Goal: Information Seeking & Learning: Learn about a topic

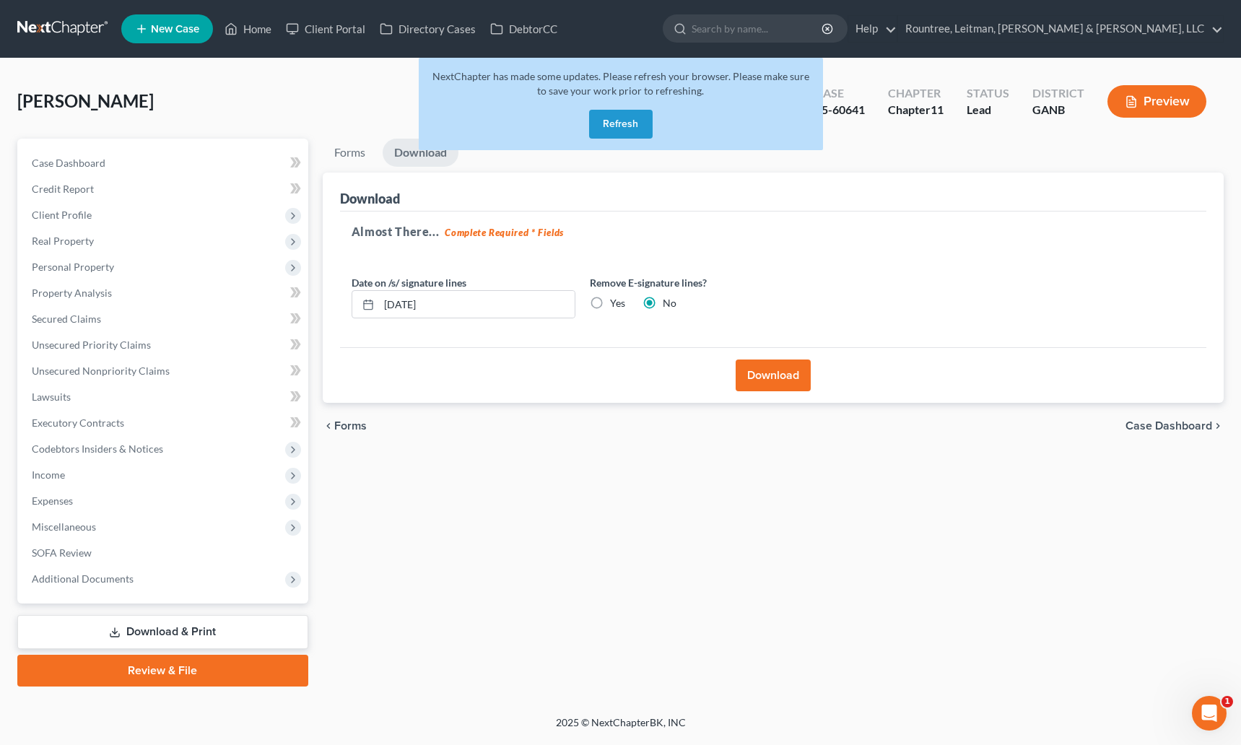
click at [50, 19] on link at bounding box center [63, 29] width 92 height 26
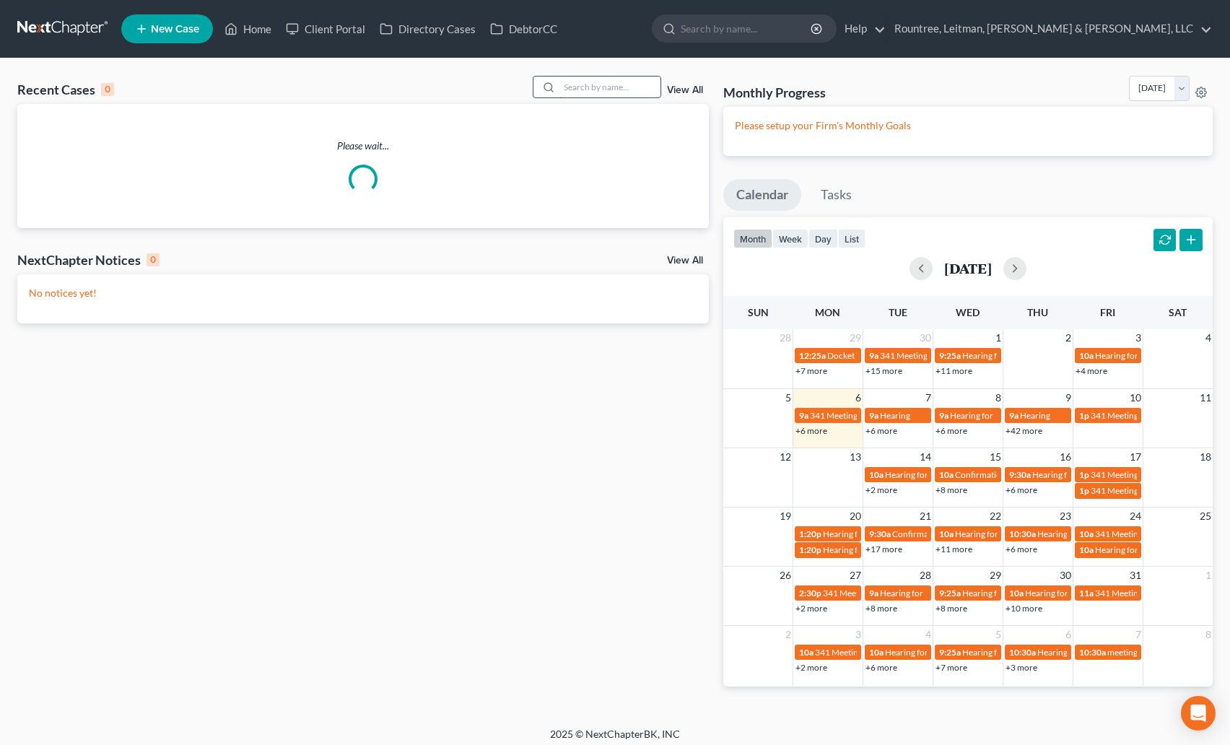
click at [587, 79] on input "search" at bounding box center [609, 87] width 101 height 21
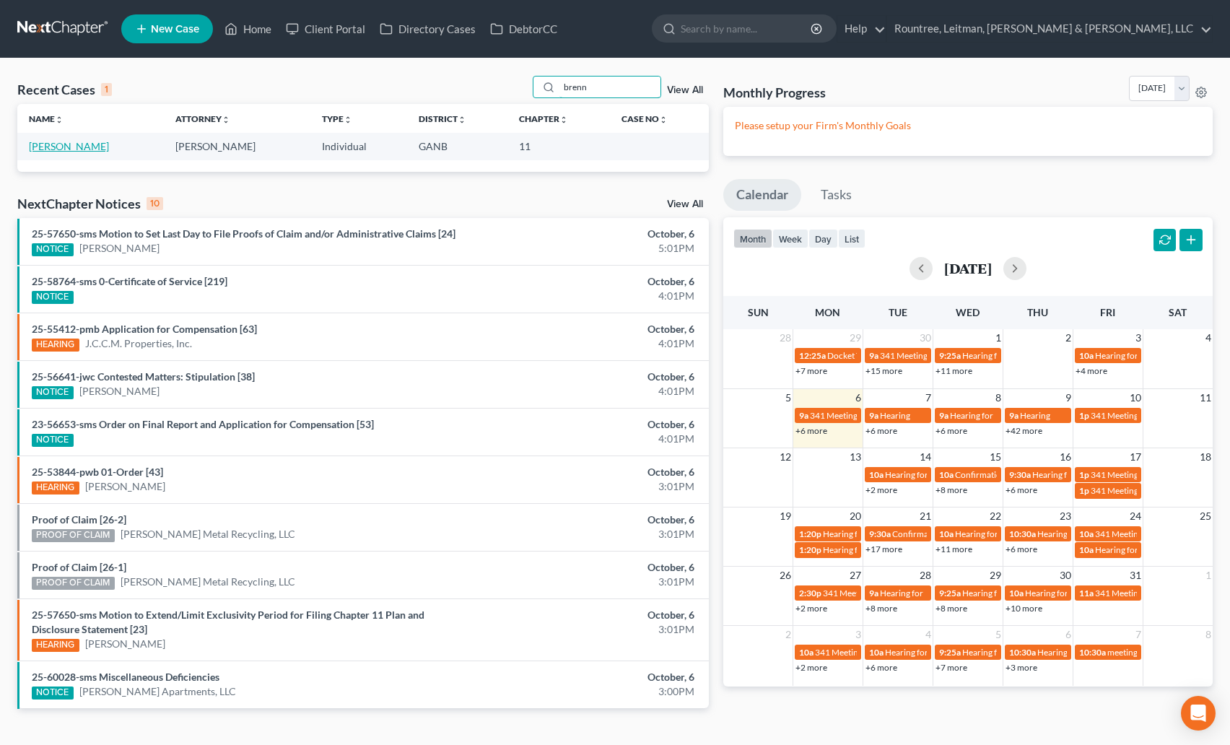
type input "brenn"
click at [78, 141] on link "Brennan, Dana" at bounding box center [69, 146] width 80 height 12
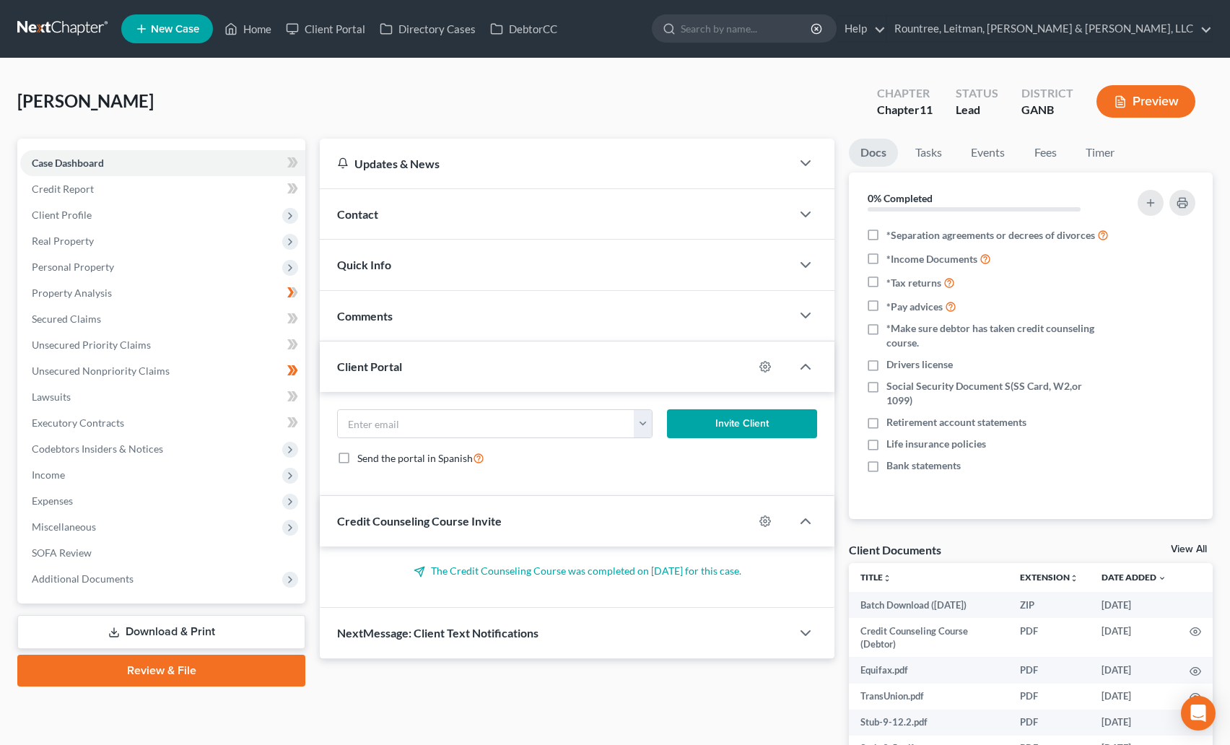
click at [1152, 92] on button "Preview" at bounding box center [1146, 101] width 99 height 32
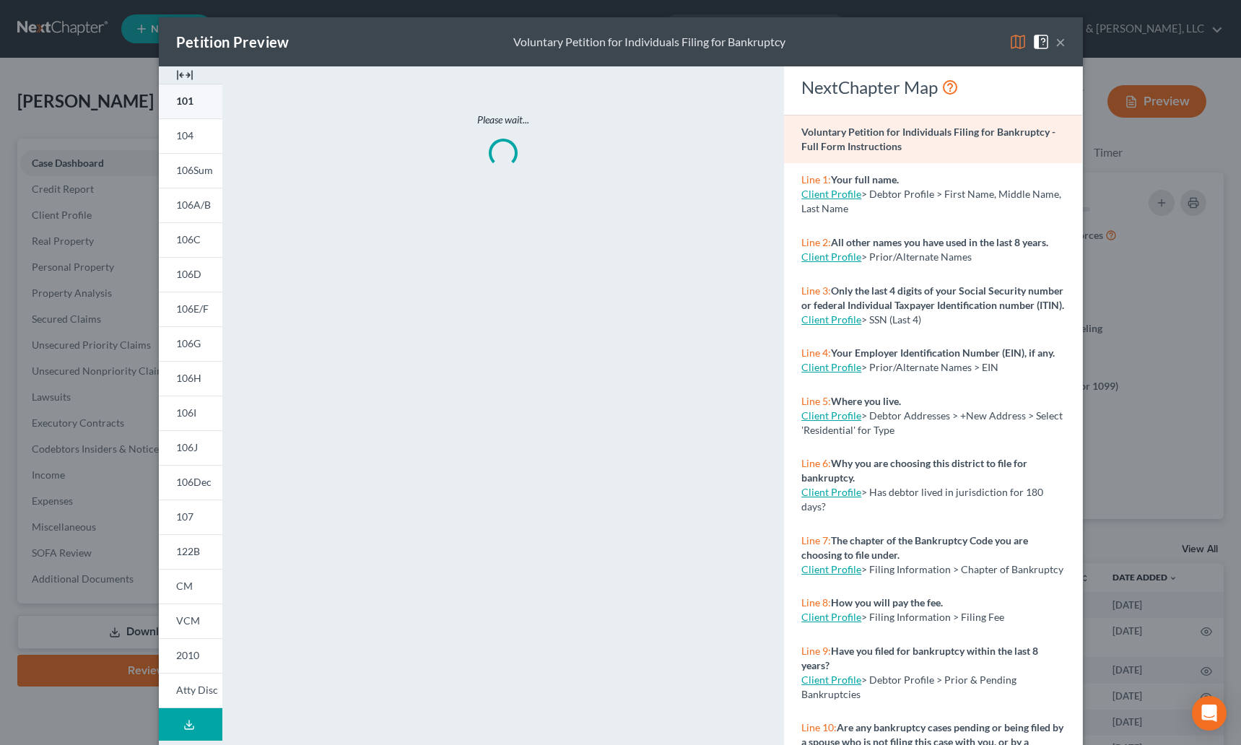
click at [186, 102] on span "101" at bounding box center [184, 101] width 17 height 12
click at [180, 73] on img at bounding box center [184, 74] width 17 height 17
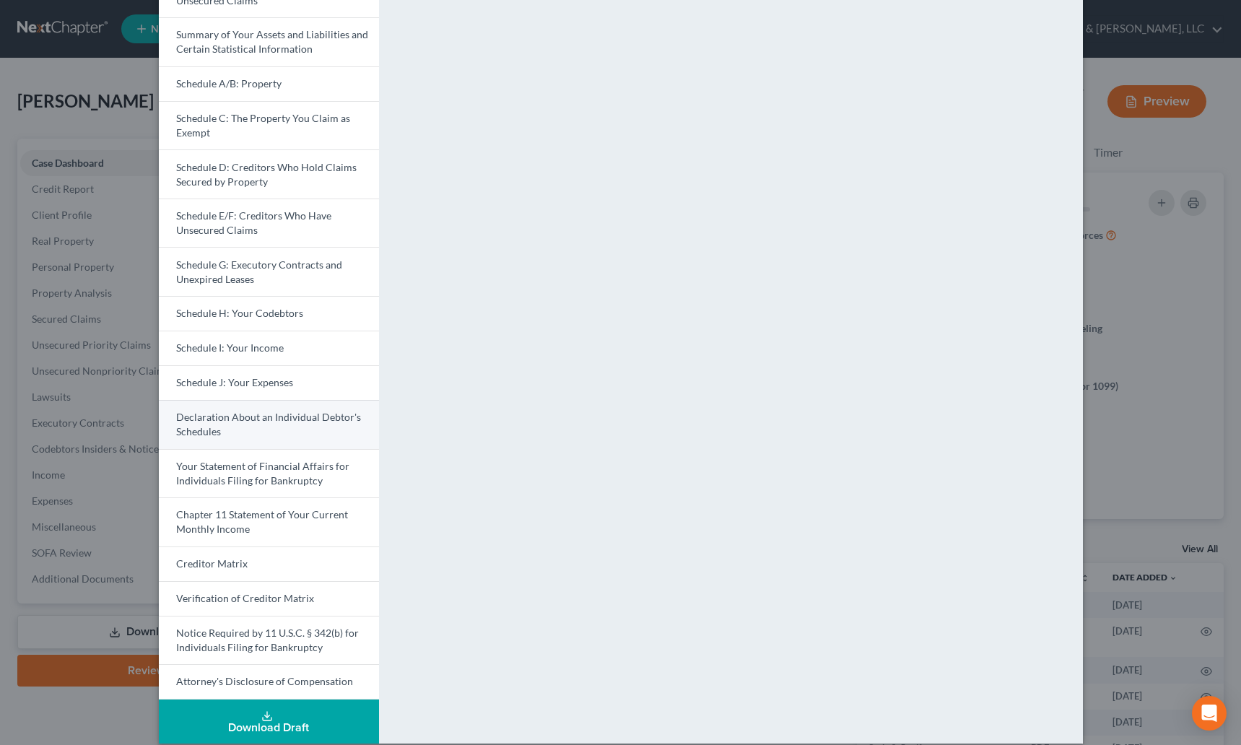
scroll to position [180, 0]
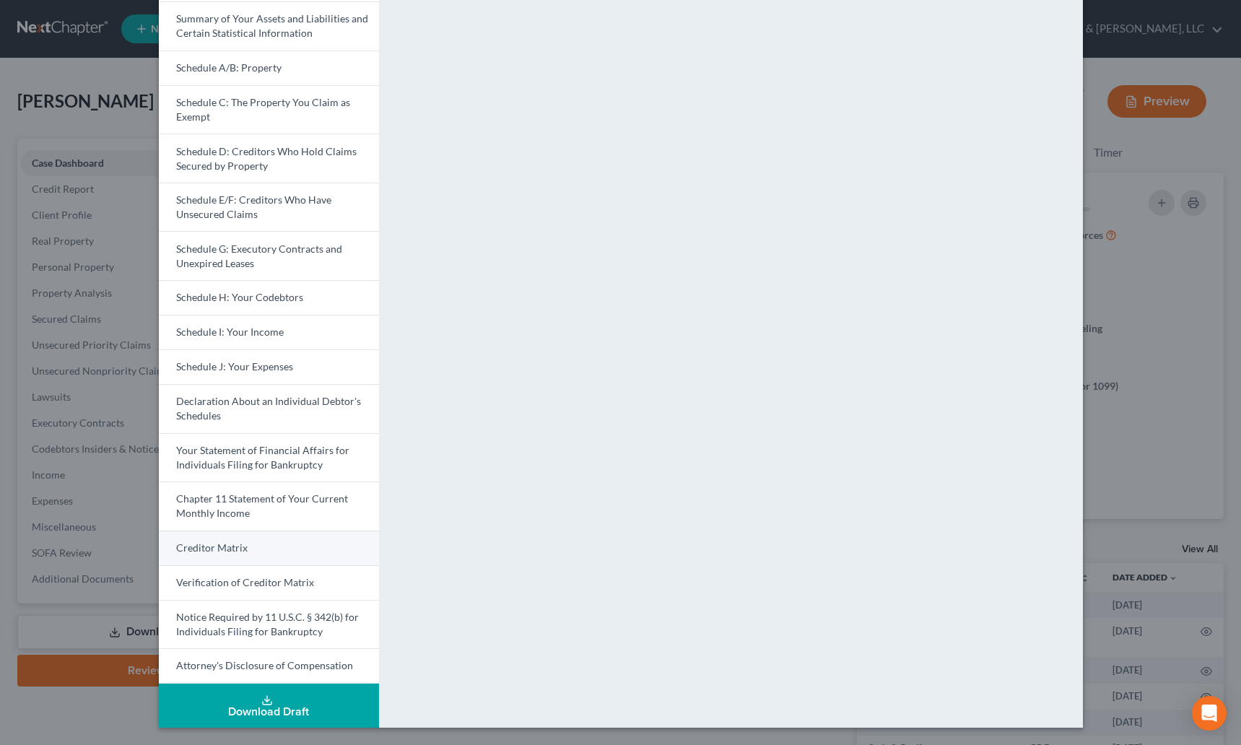
click at [255, 557] on link "Creditor Matrix" at bounding box center [269, 548] width 220 height 35
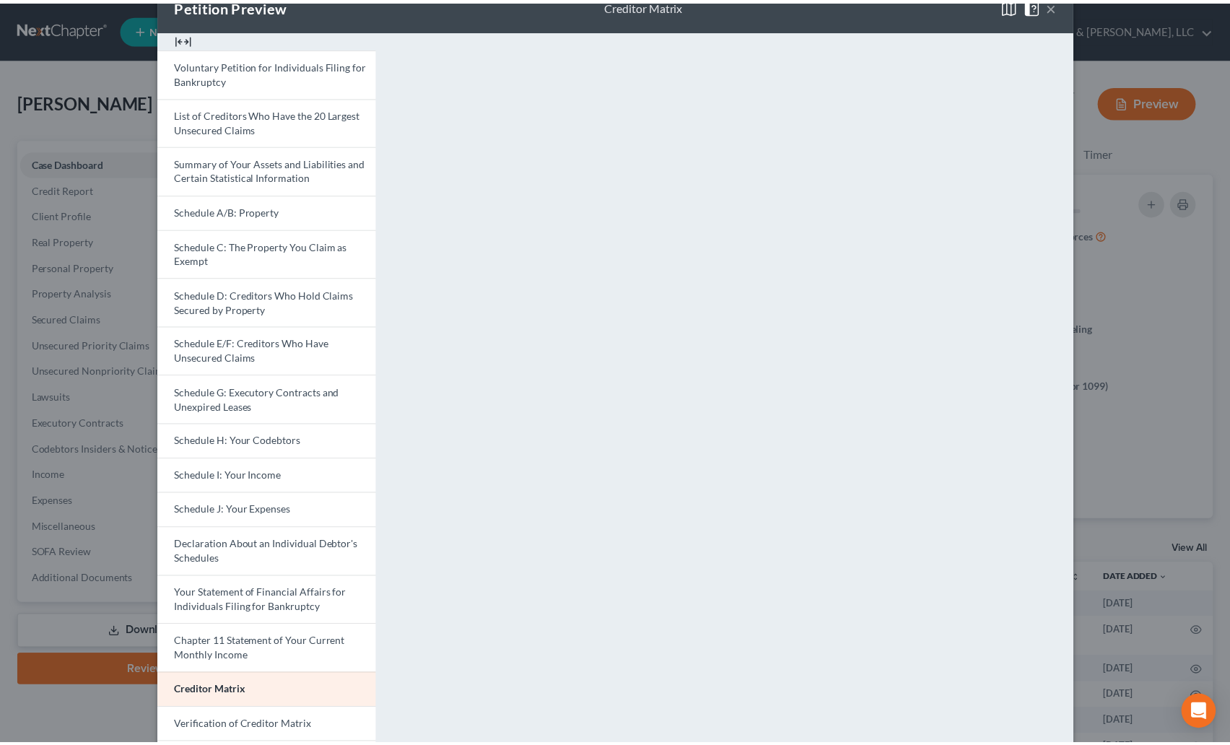
scroll to position [22, 0]
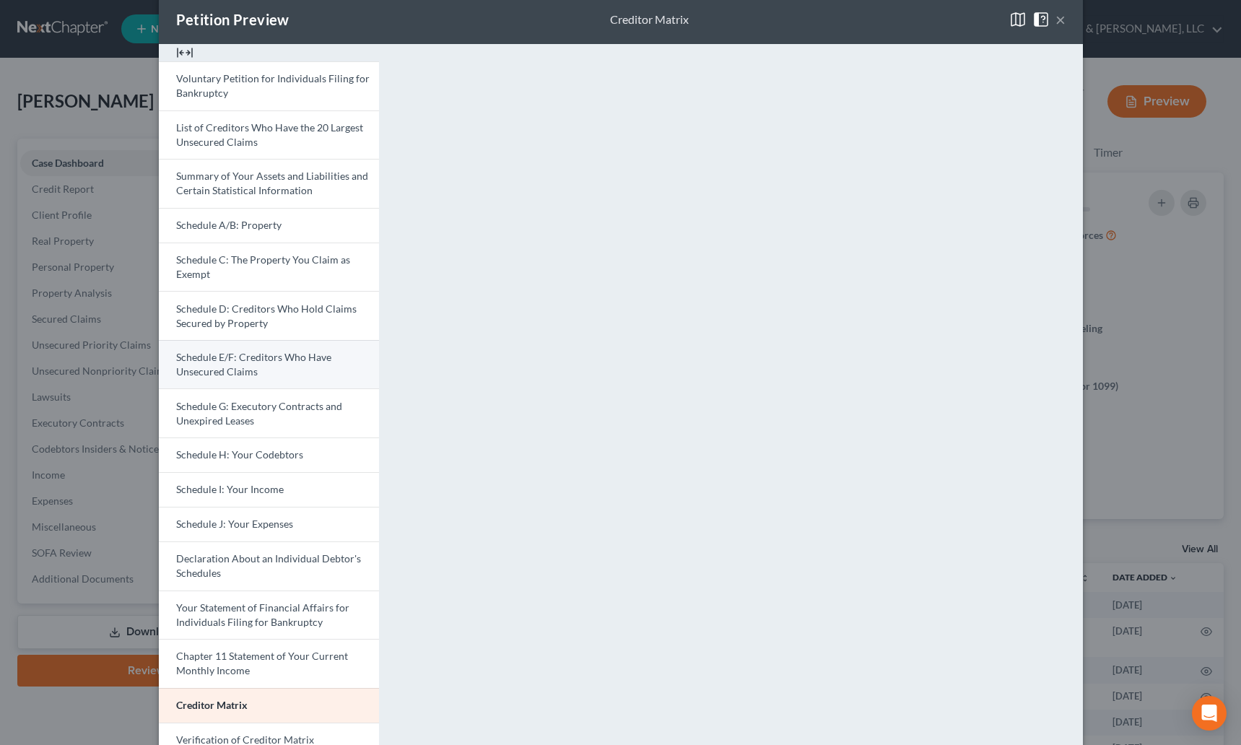
click at [253, 373] on link "Schedule E/F: Creditors Who Have Unsecured Claims" at bounding box center [269, 364] width 220 height 49
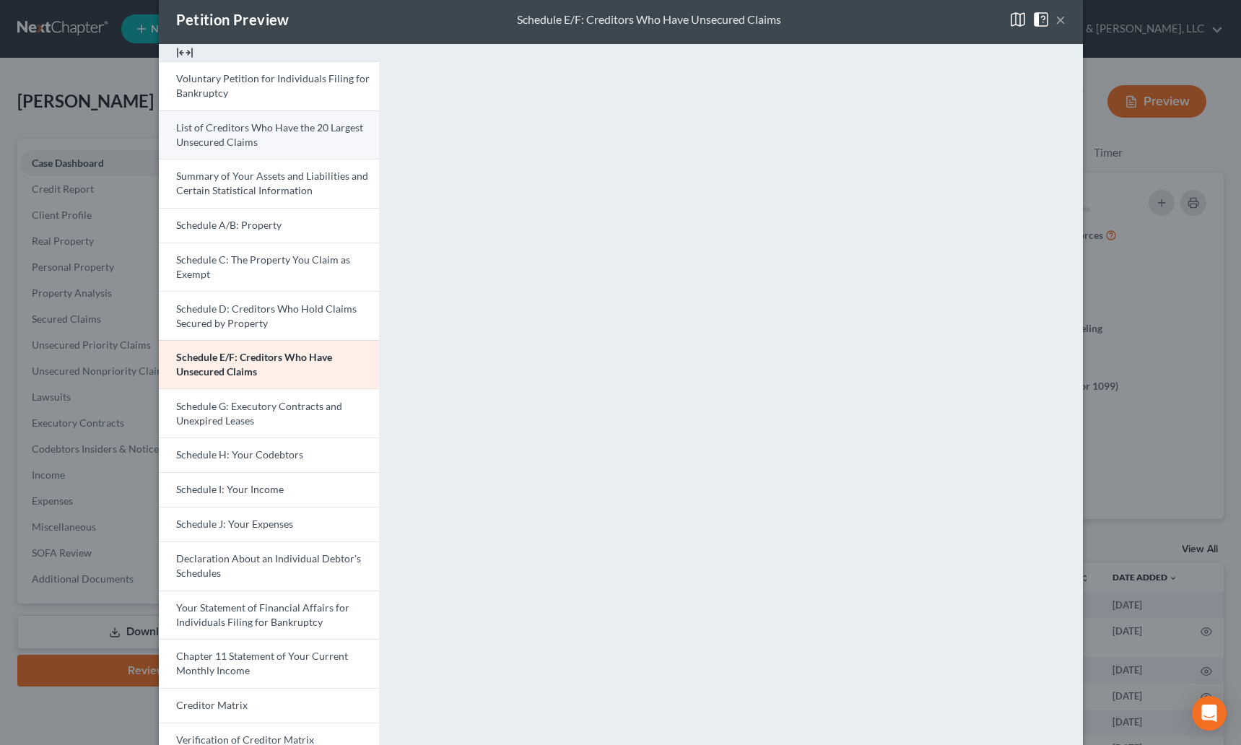
click at [279, 141] on link "List of Creditors Who Have the 20 Largest Unsecured Claims" at bounding box center [269, 134] width 220 height 49
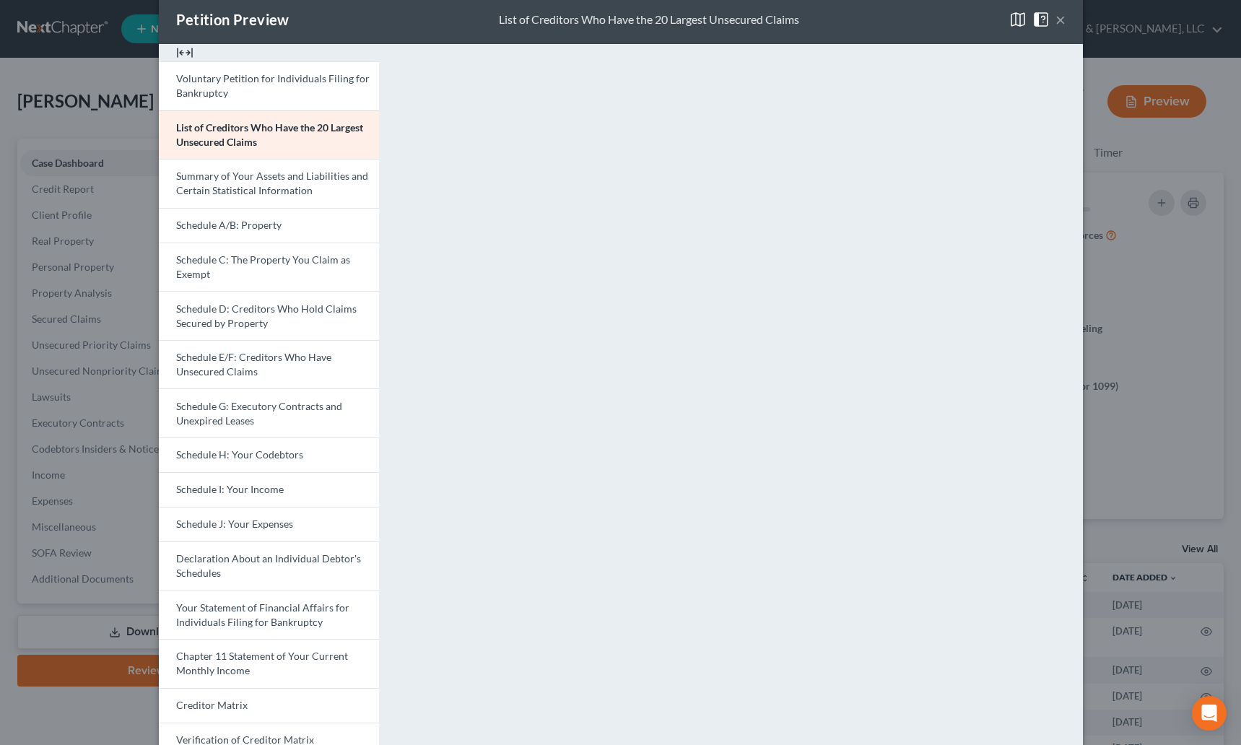
click at [1055, 27] on button "×" at bounding box center [1060, 19] width 10 height 17
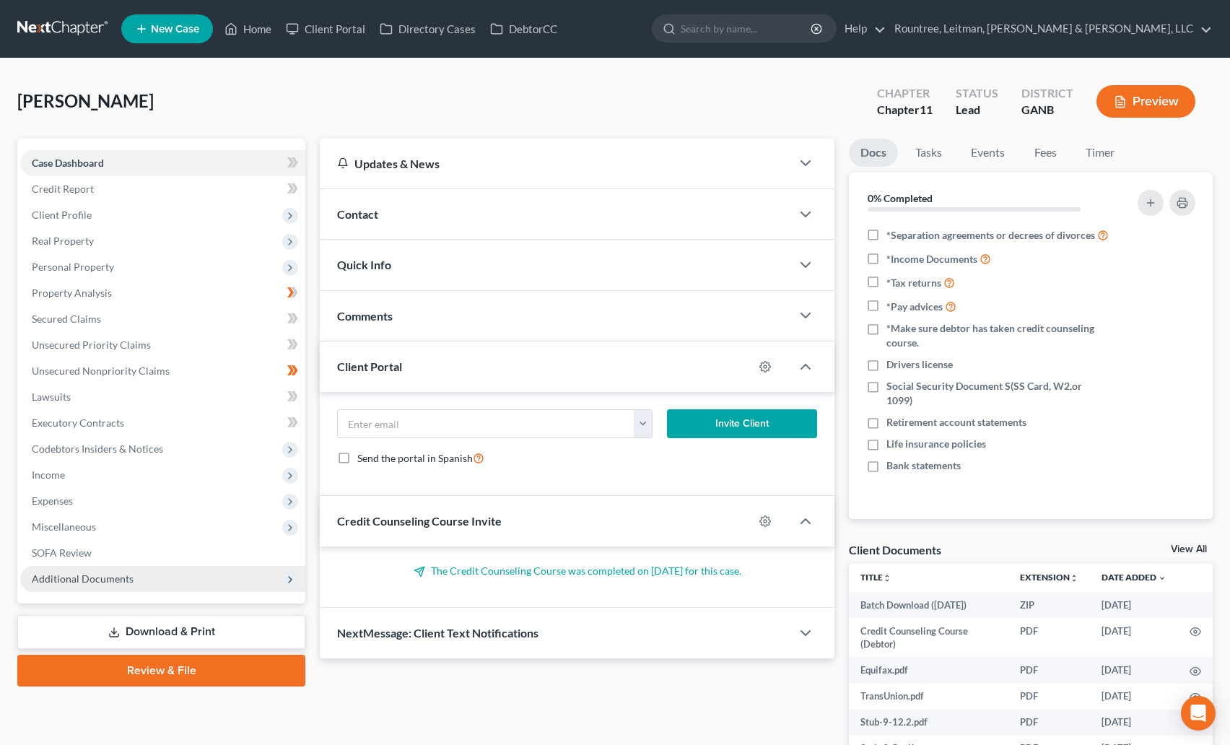
click at [138, 575] on span "Additional Documents" at bounding box center [162, 579] width 285 height 26
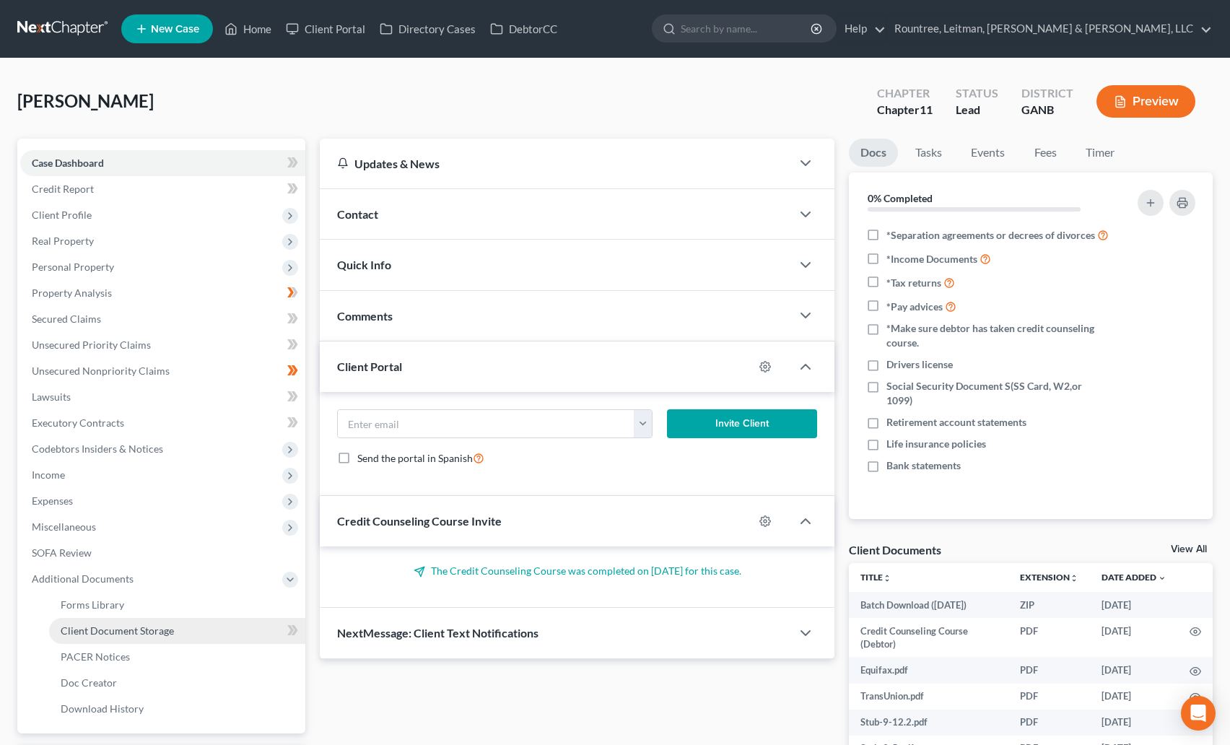
click at [133, 630] on span "Client Document Storage" at bounding box center [117, 630] width 113 height 12
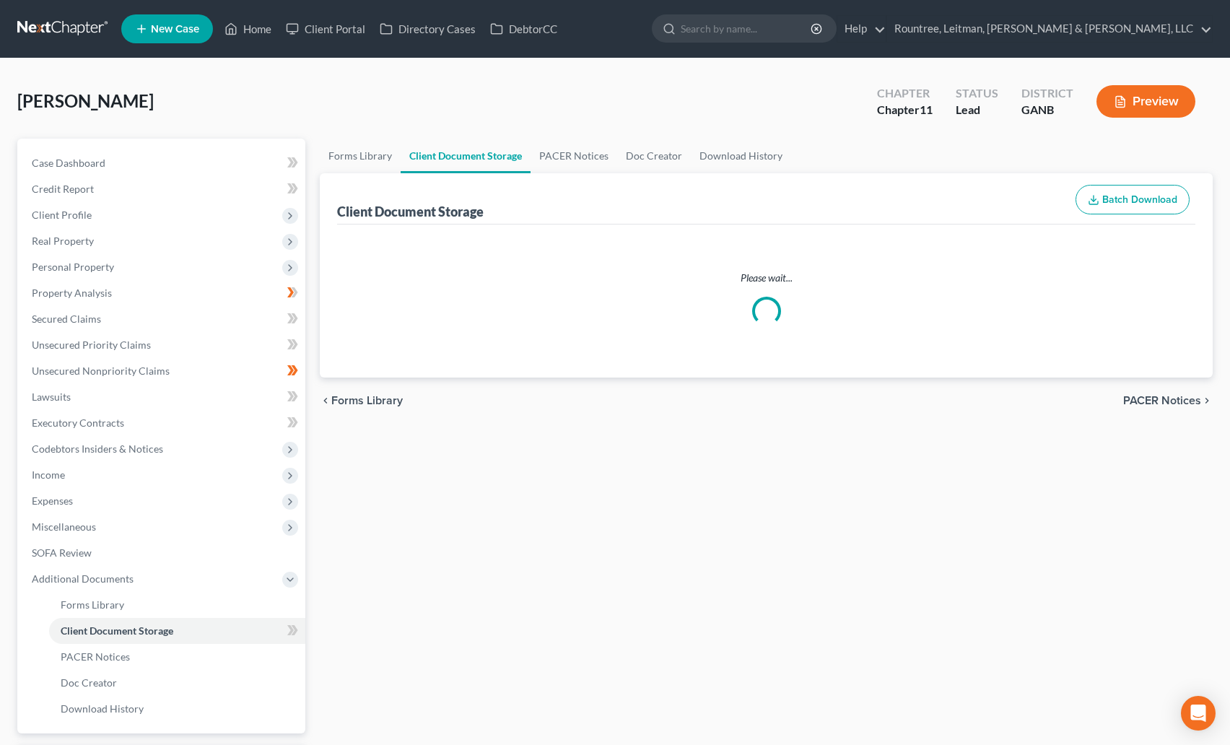
select select "5"
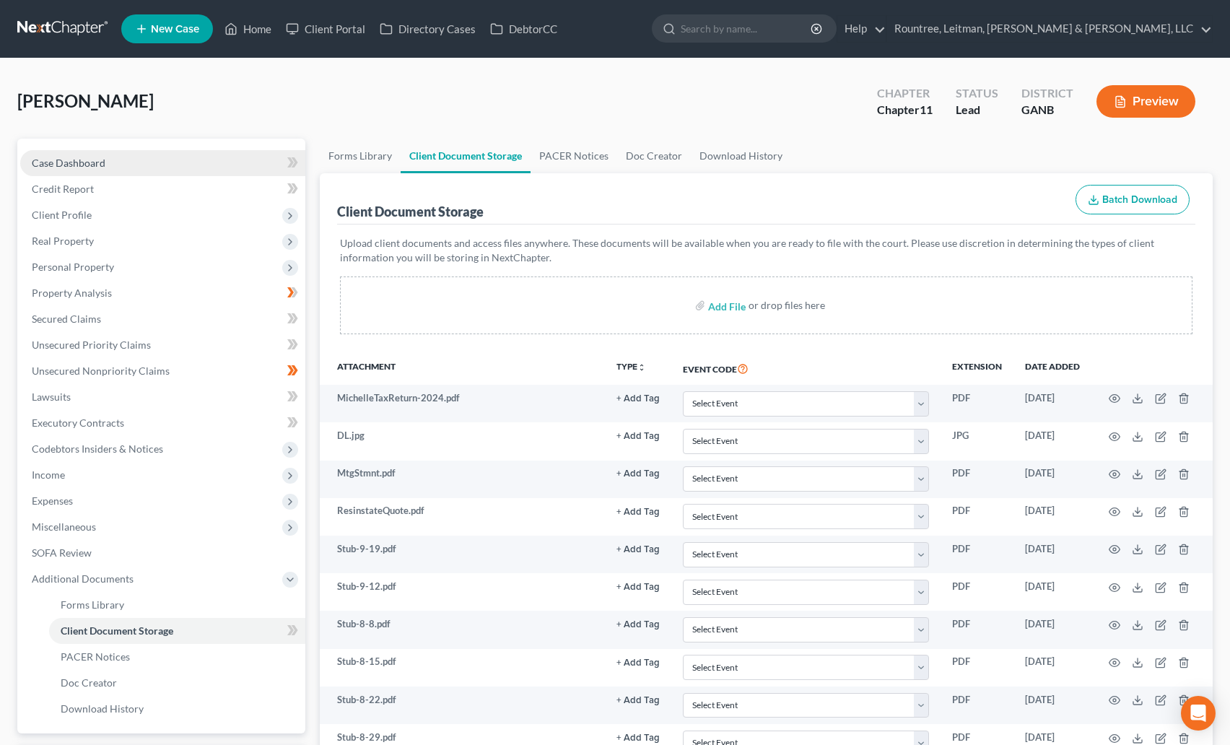
click at [75, 172] on link "Case Dashboard" at bounding box center [162, 163] width 285 height 26
